Goal: Transaction & Acquisition: Purchase product/service

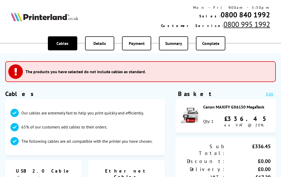
click at [100, 47] on div "Details" at bounding box center [99, 43] width 29 height 14
click at [211, 46] on span "Complete" at bounding box center [210, 43] width 17 height 5
click at [255, 48] on div "Cables Details Payment Summary Complete" at bounding box center [140, 43] width 281 height 19
click at [213, 47] on div "Complete" at bounding box center [210, 43] width 29 height 14
click at [217, 48] on div "Complete" at bounding box center [210, 43] width 29 height 14
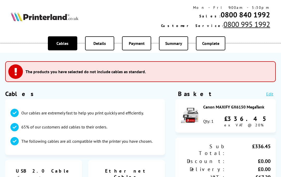
click at [172, 43] on span "Summary" at bounding box center [173, 43] width 17 height 5
click at [172, 47] on div "Summary" at bounding box center [173, 43] width 29 height 14
click at [100, 45] on span "Details" at bounding box center [99, 43] width 12 height 5
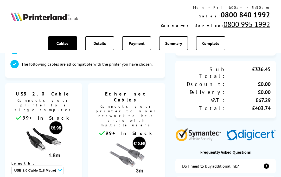
scroll to position [68, 0]
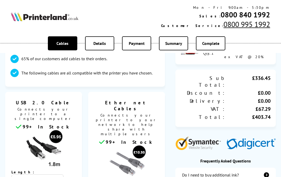
click at [254, 128] on div "Basket Edit Canon MAXIFY GX6150 MegaTank Qty: 1 £336.45 ex VAT @ 20% £336.45" at bounding box center [225, 129] width 100 height 214
